Goal: Navigation & Orientation: Find specific page/section

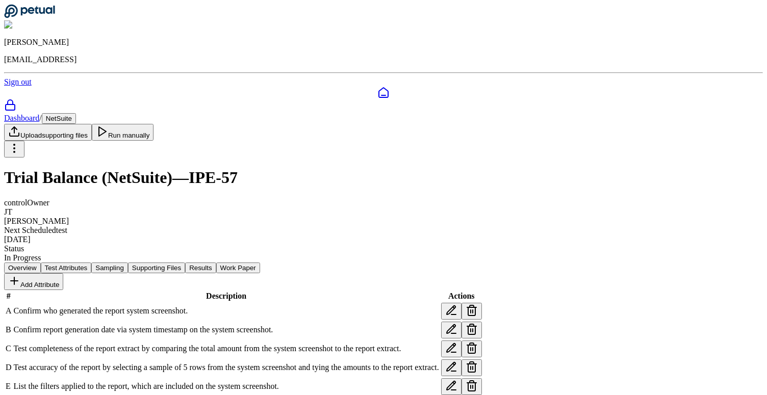
click at [216, 263] on button "Results" at bounding box center [200, 268] width 31 height 11
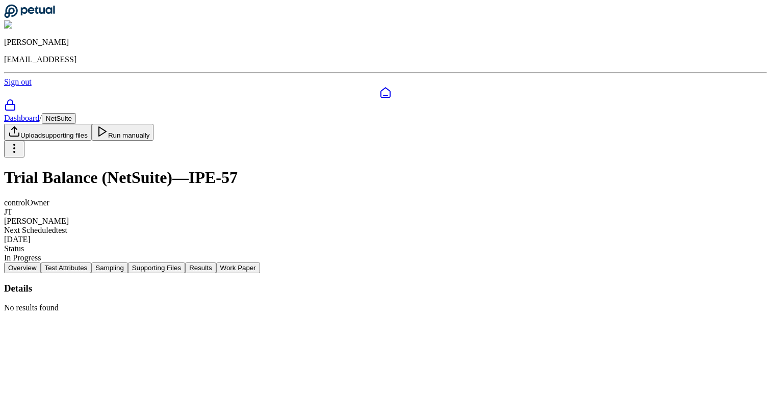
click at [92, 263] on button "Test Attributes" at bounding box center [66, 268] width 51 height 11
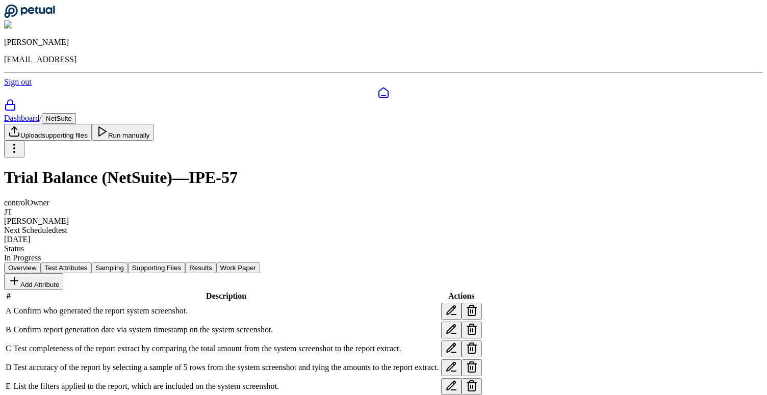
click at [128, 263] on button "Sampling" at bounding box center [109, 268] width 37 height 11
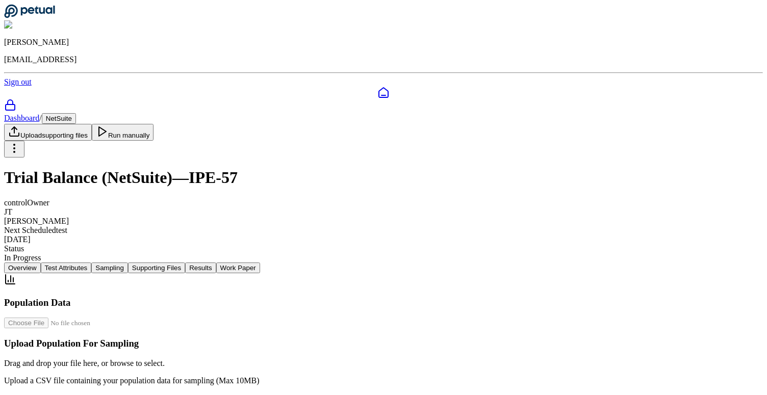
click at [92, 263] on button "Test Attributes" at bounding box center [66, 268] width 51 height 11
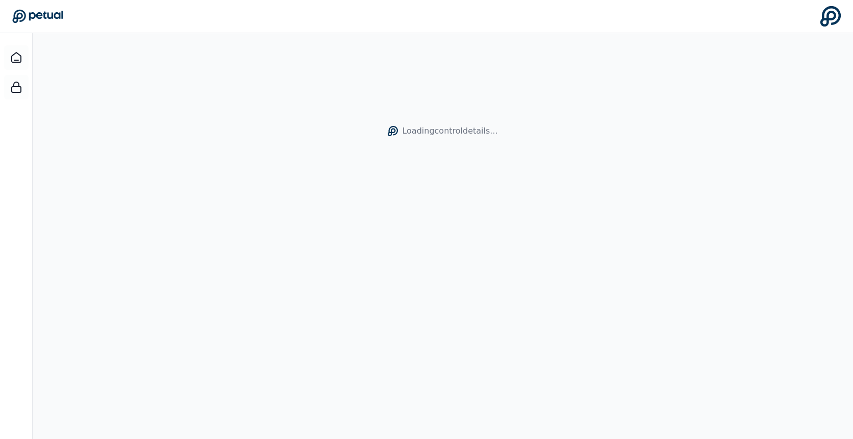
scroll to position [33, 0]
